Goal: Task Accomplishment & Management: Complete application form

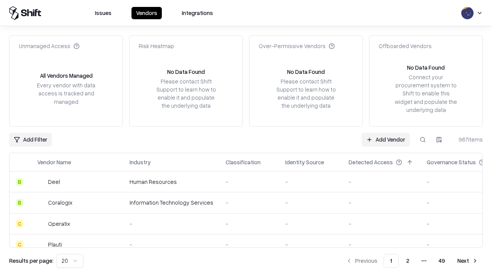
click at [385, 139] on link "Add Vendor" at bounding box center [385, 140] width 48 height 14
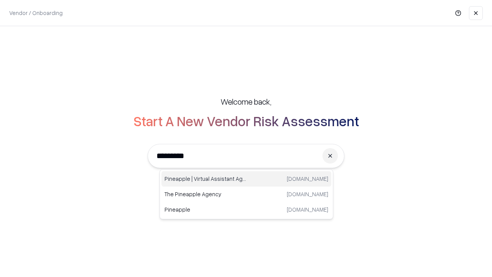
click at [246, 179] on div "Pineapple | Virtual Assistant Agency [DOMAIN_NAME]" at bounding box center [246, 178] width 170 height 15
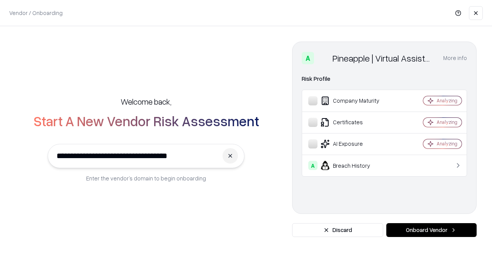
type input "**********"
click at [431, 230] on button "Onboard Vendor" at bounding box center [431, 230] width 90 height 14
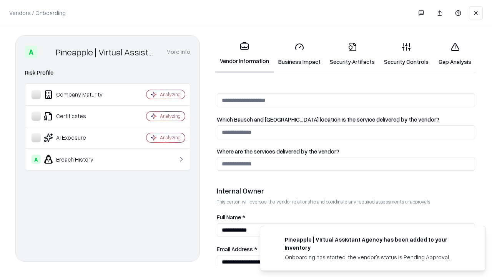
scroll to position [398, 0]
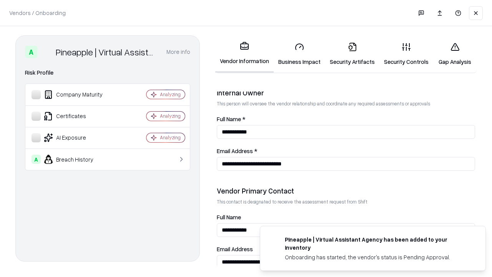
click at [352, 54] on link "Security Artifacts" at bounding box center [352, 54] width 54 height 36
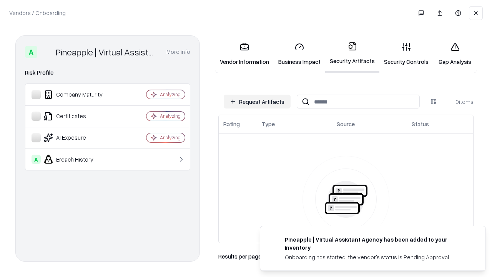
click at [257, 101] on button "Request Artifacts" at bounding box center [257, 101] width 67 height 14
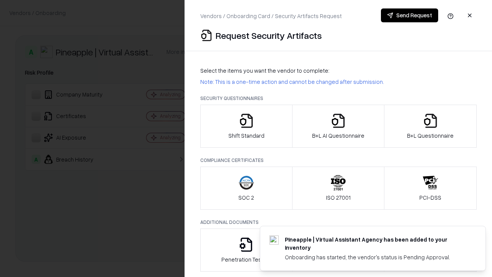
click at [430, 126] on icon "button" at bounding box center [430, 120] width 15 height 15
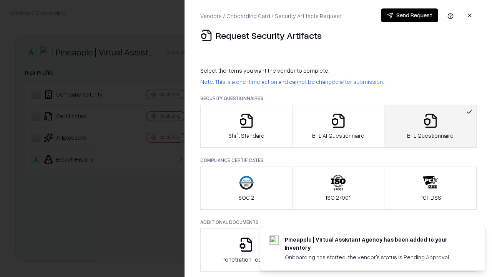
click at [338, 126] on icon "button" at bounding box center [337, 120] width 15 height 15
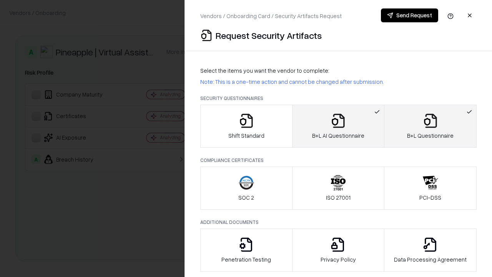
click at [409, 15] on button "Send Request" at bounding box center [409, 15] width 57 height 14
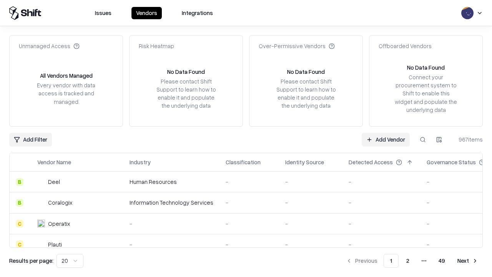
click at [423, 139] on button at bounding box center [423, 140] width 14 height 14
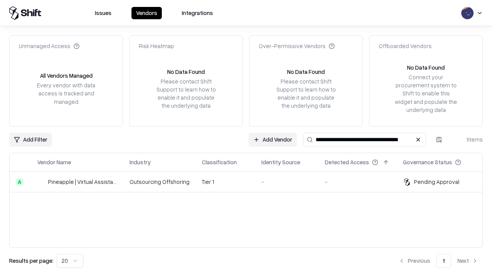
type input "**********"
click at [250, 181] on td "Tier 1" at bounding box center [226, 181] width 60 height 21
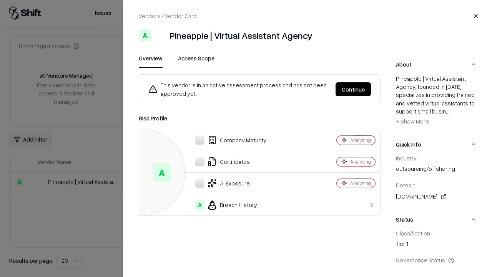
click at [353, 89] on button "Continue" at bounding box center [352, 89] width 35 height 14
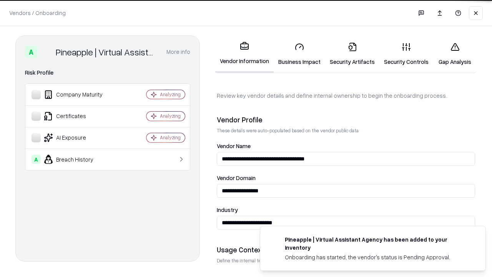
click at [352, 54] on link "Security Artifacts" at bounding box center [352, 54] width 54 height 36
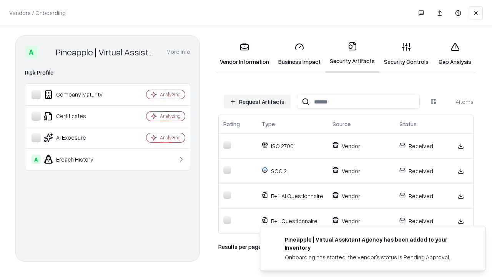
click at [454, 54] on link "Gap Analysis" at bounding box center [454, 54] width 43 height 36
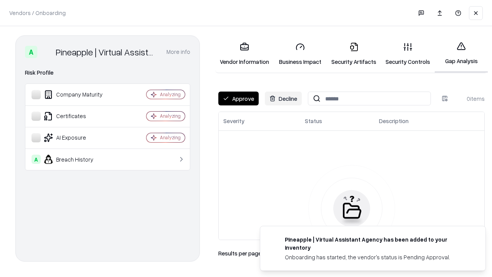
click at [238, 98] on button "Approve" at bounding box center [238, 98] width 40 height 14
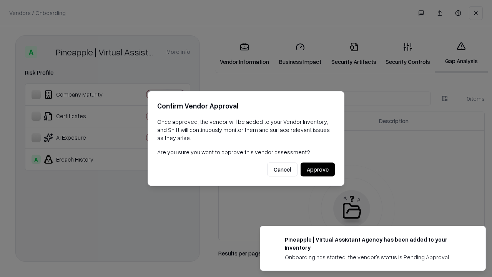
click at [317, 169] on button "Approve" at bounding box center [317, 169] width 34 height 14
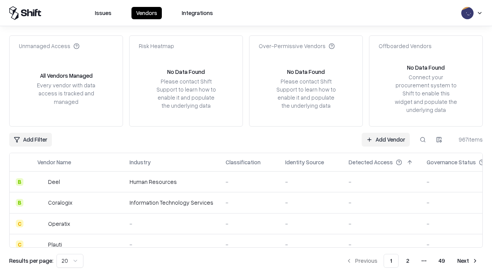
type input "**********"
click at [385, 139] on link "Add Vendor" at bounding box center [385, 140] width 48 height 14
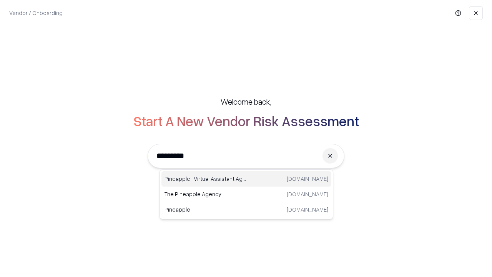
click at [246, 179] on div "Pineapple | Virtual Assistant Agency [DOMAIN_NAME]" at bounding box center [246, 178] width 170 height 15
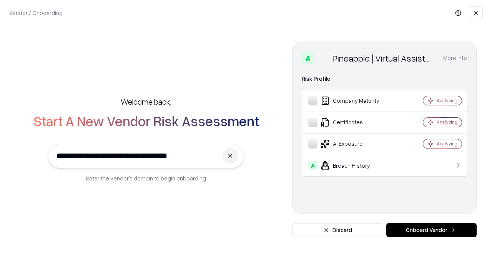
type input "**********"
click at [431, 230] on button "Onboard Vendor" at bounding box center [431, 230] width 90 height 14
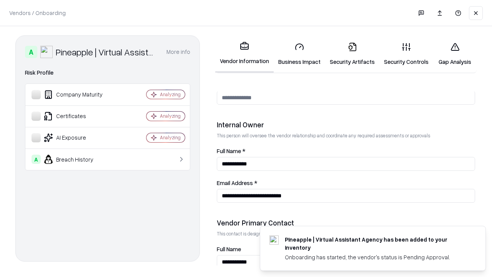
scroll to position [398, 0]
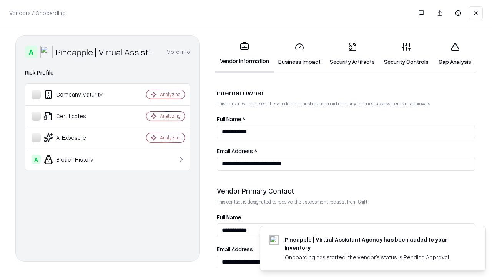
click at [454, 54] on link "Gap Analysis" at bounding box center [454, 54] width 43 height 36
